Goal: Task Accomplishment & Management: Use online tool/utility

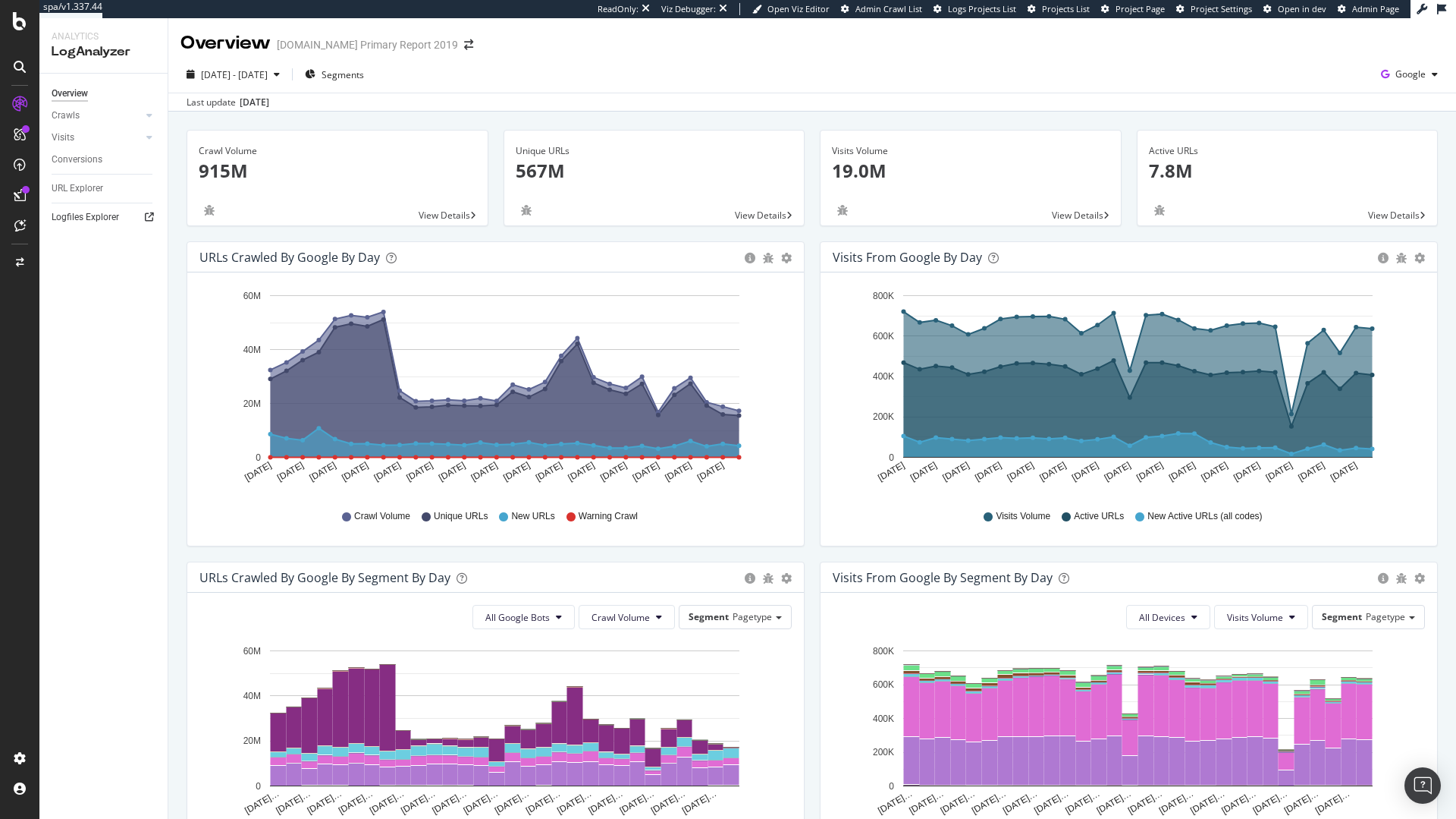
click at [129, 217] on link "Logfiles Explorer" at bounding box center [105, 217] width 105 height 16
